Goal: Task Accomplishment & Management: Complete application form

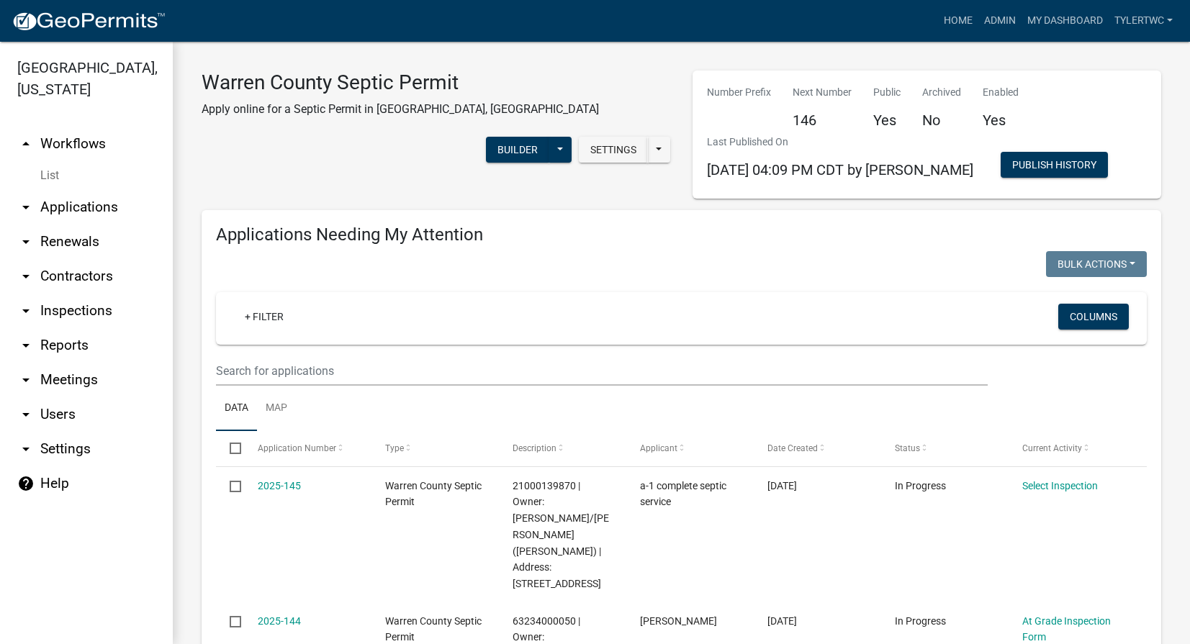
select select "2: 50"
select select "3: 100"
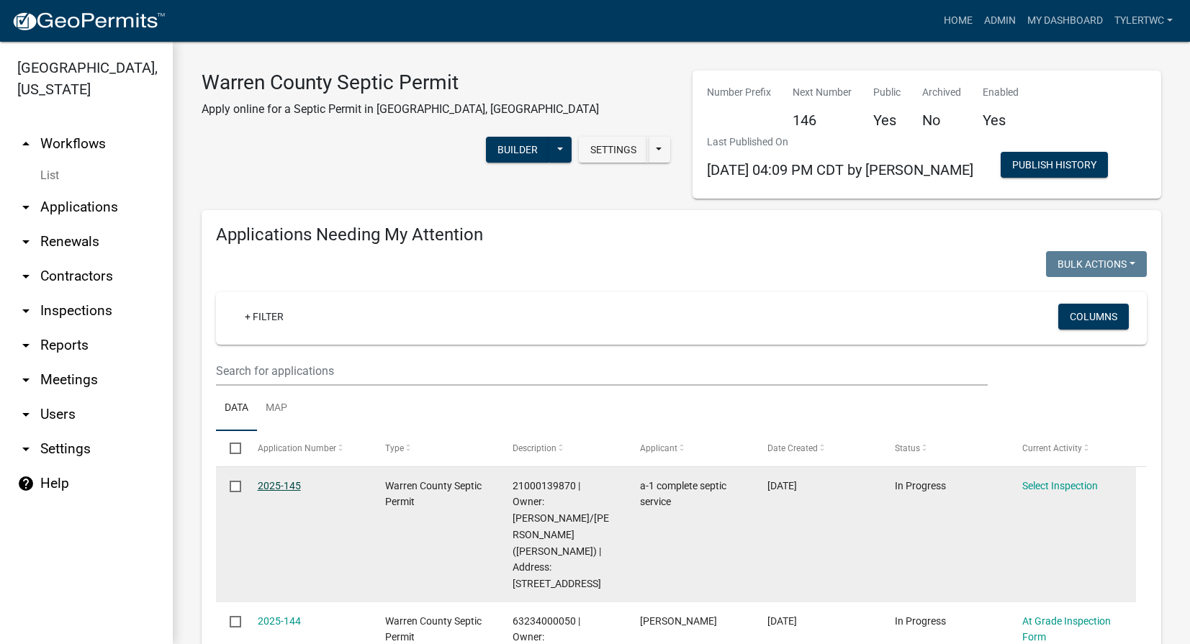
click at [280, 483] on link "2025-145" at bounding box center [279, 486] width 43 height 12
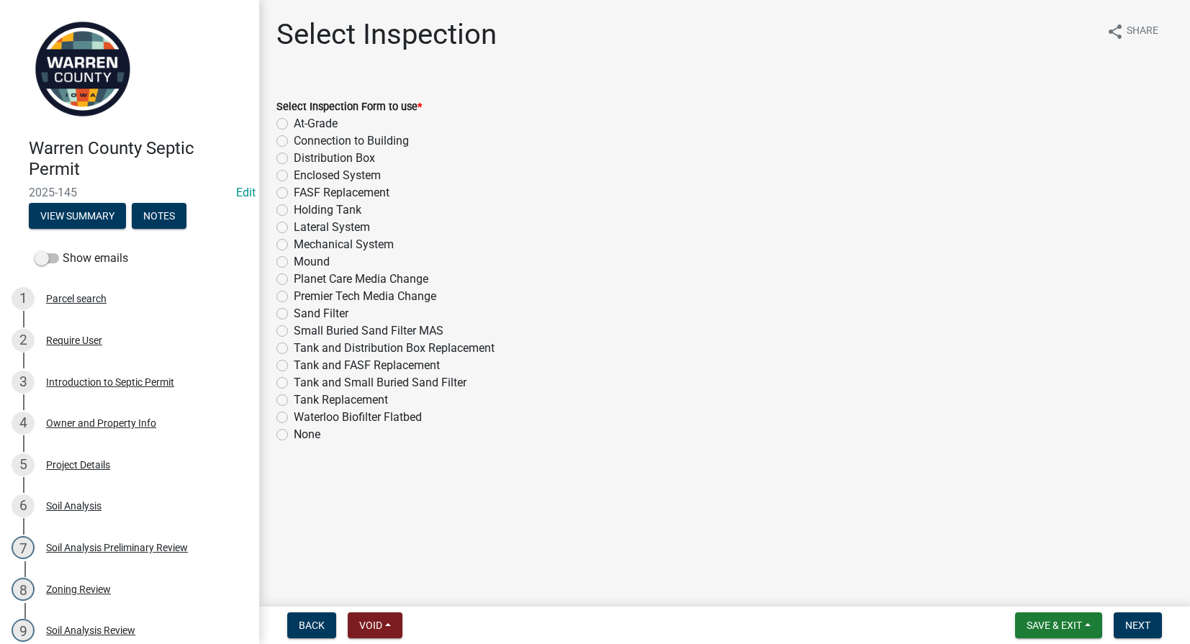
click at [294, 177] on label "Enclosed System" at bounding box center [337, 175] width 87 height 17
click at [294, 176] on input "Enclosed System" at bounding box center [298, 171] width 9 height 9
radio input "true"
click at [1138, 621] on span "Next" at bounding box center [1137, 626] width 25 height 12
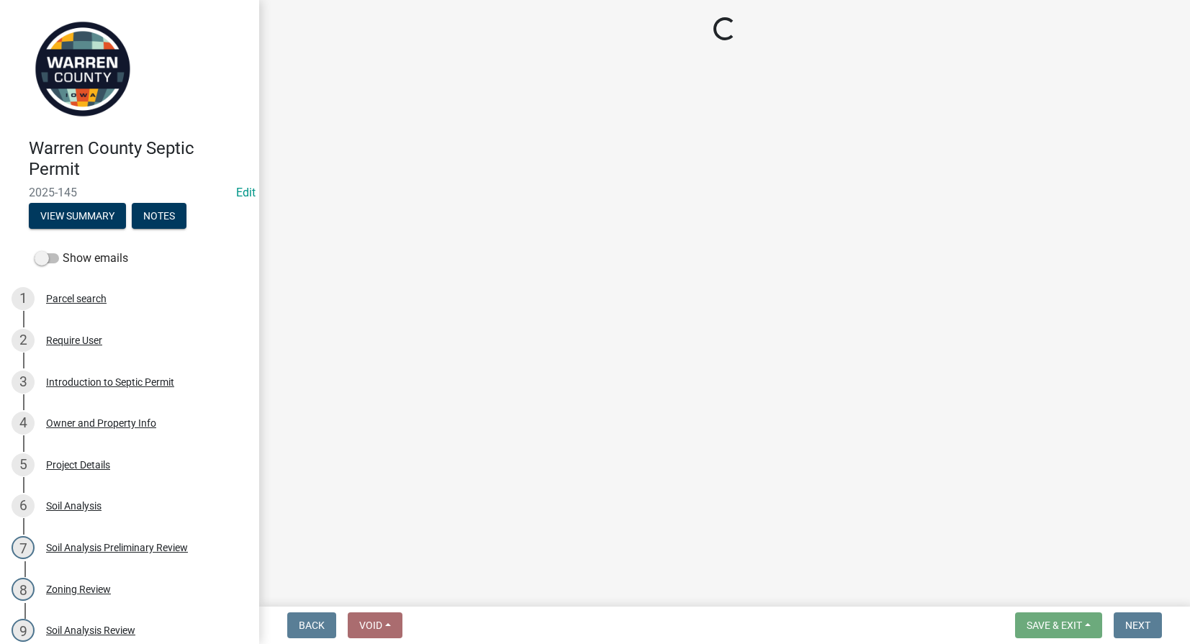
select select "d1e22d4f-68e7-4e9d-8701-604dd084f30f"
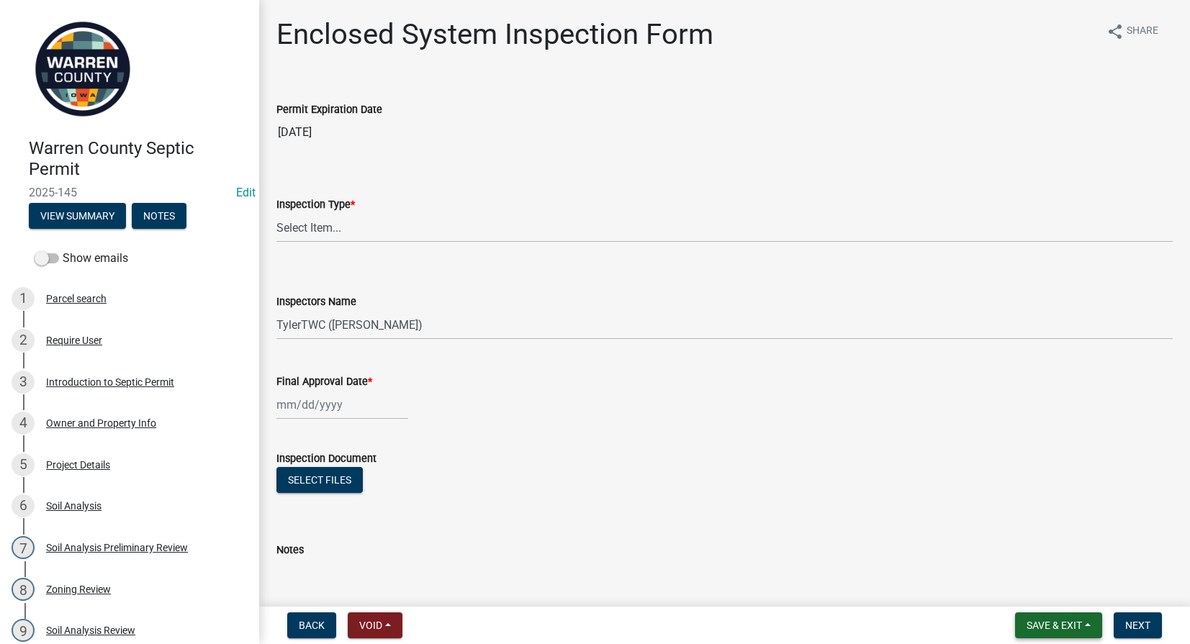
click at [1038, 618] on button "Save & Exit" at bounding box center [1058, 626] width 87 height 26
click at [1036, 586] on button "Save & Exit" at bounding box center [1044, 588] width 115 height 35
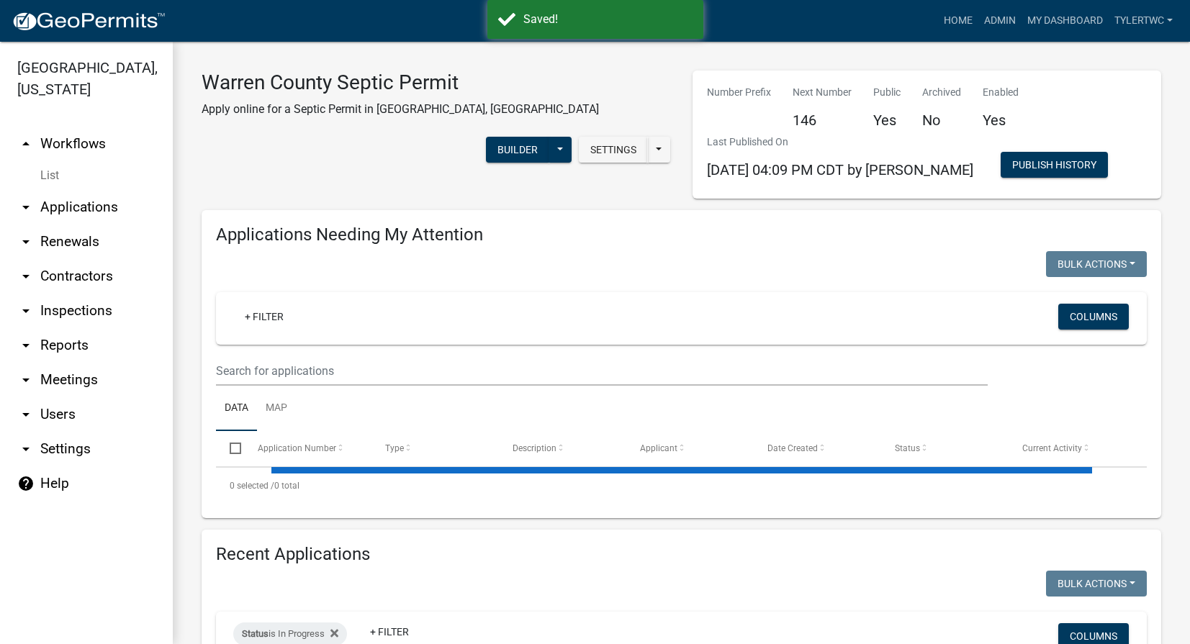
select select "2: 50"
select select "3: 100"
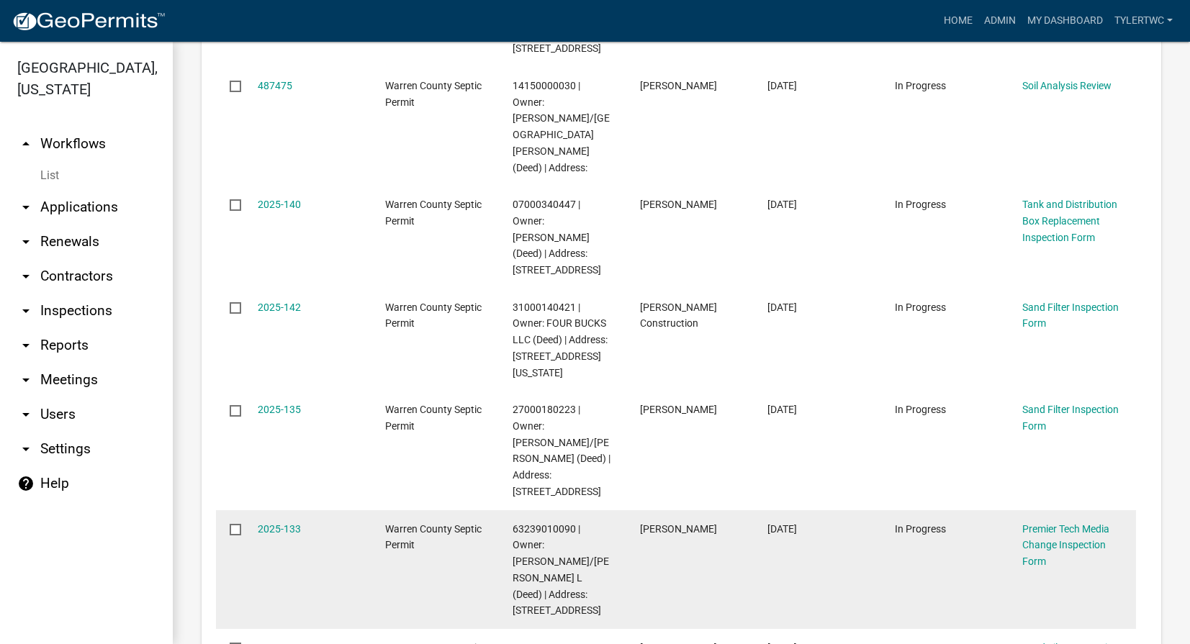
scroll to position [672, 0]
